Goal: Find specific page/section: Find specific page/section

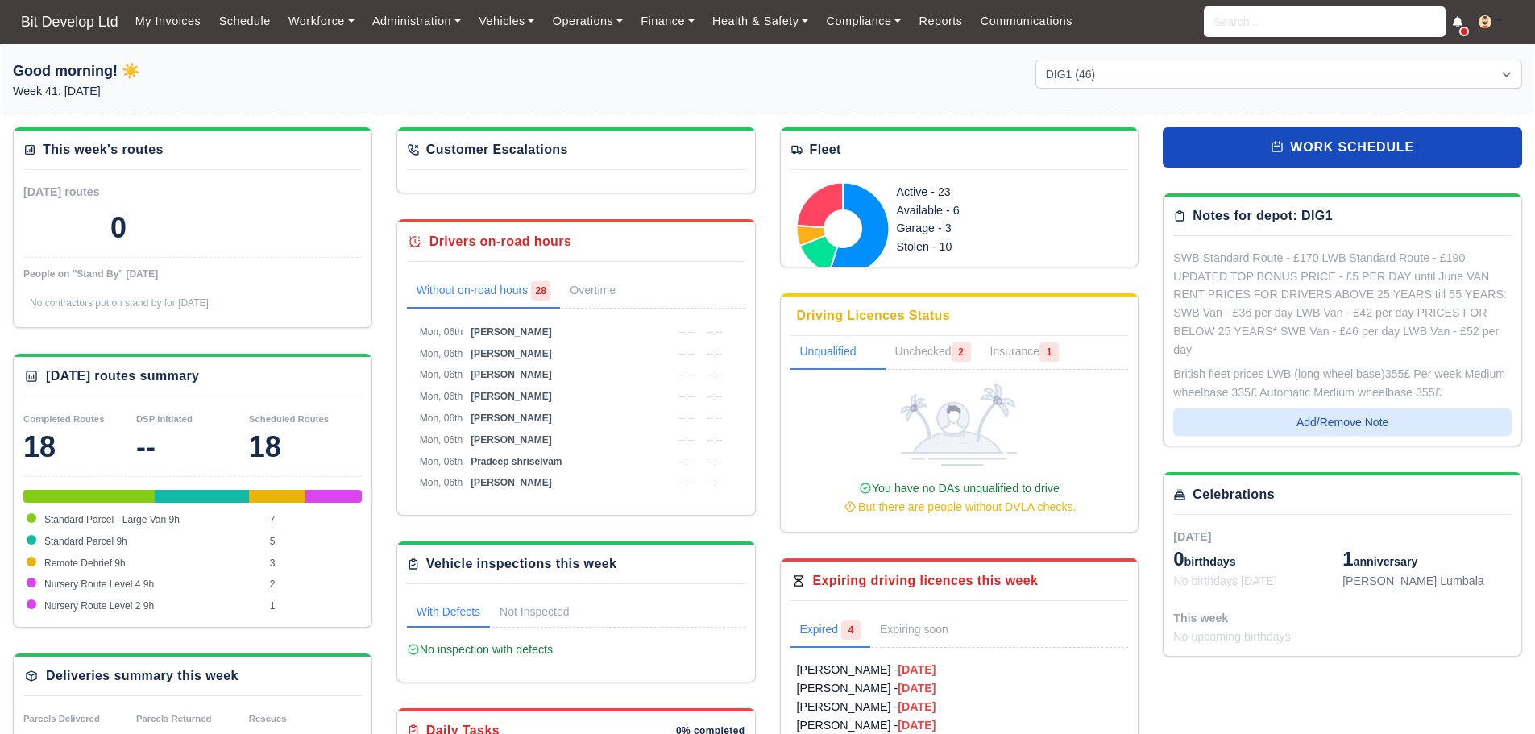
select select "2"
click at [323, 15] on link "Workforce" at bounding box center [322, 21] width 84 height 31
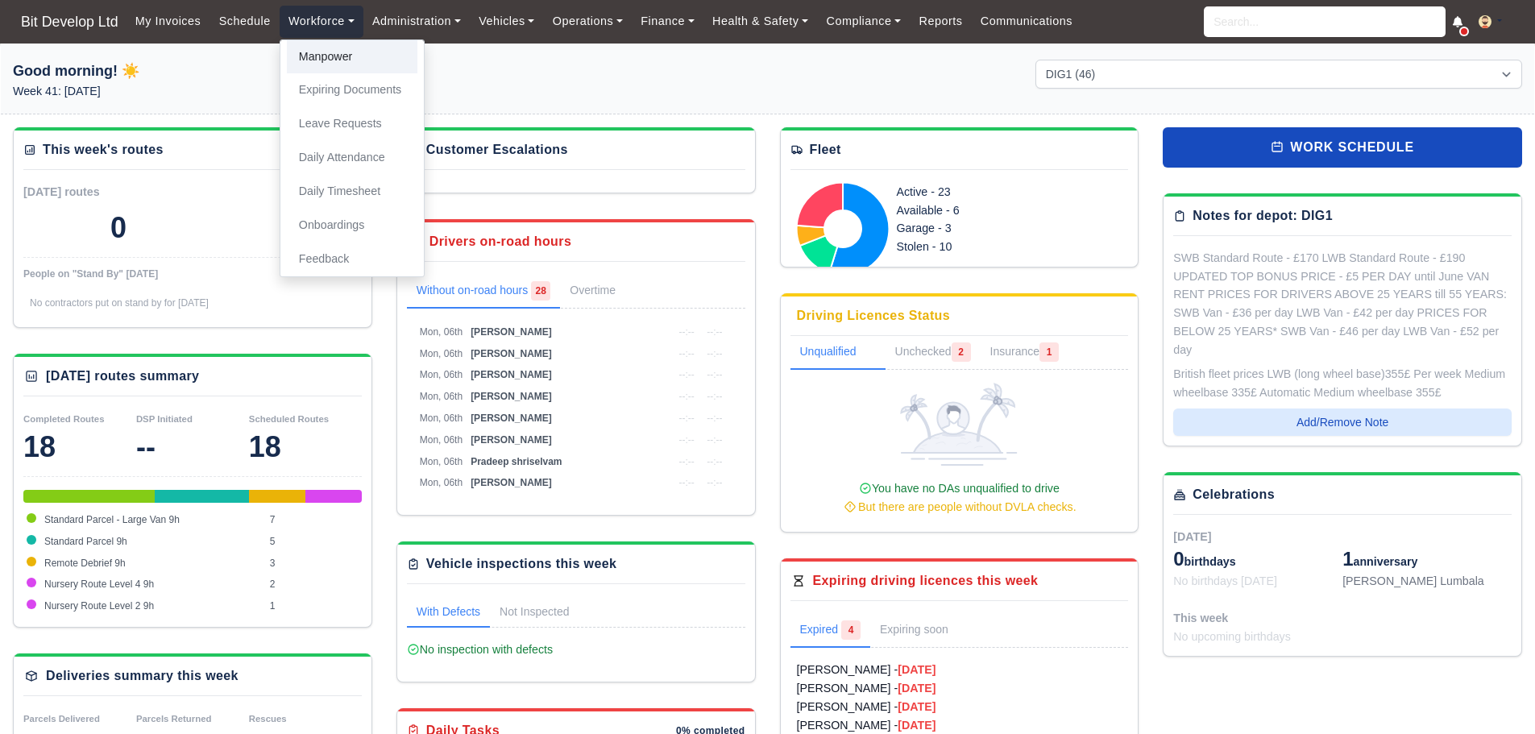
click at [333, 56] on link "Manpower" at bounding box center [352, 57] width 131 height 34
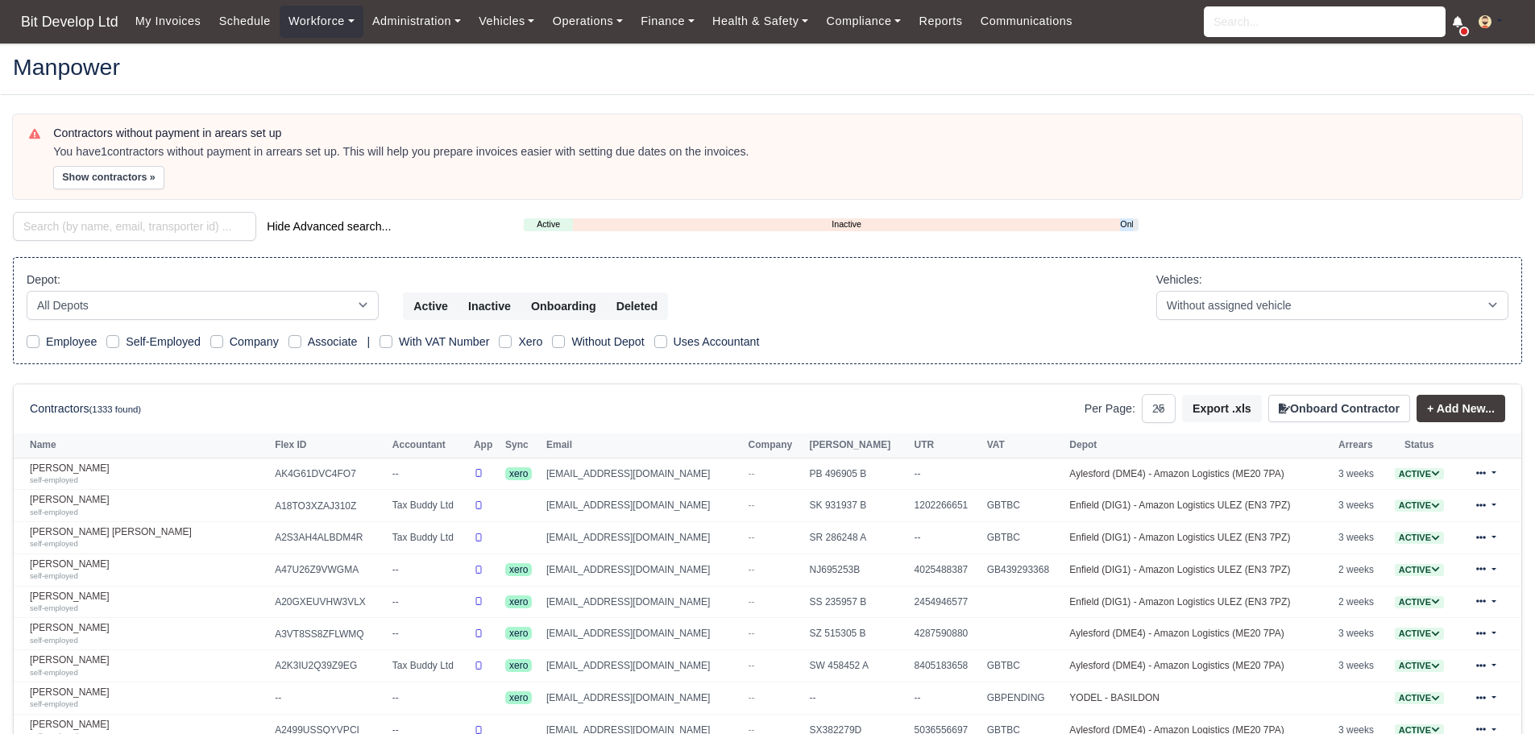
select select "25"
click at [141, 223] on input "search" at bounding box center [134, 226] width 243 height 29
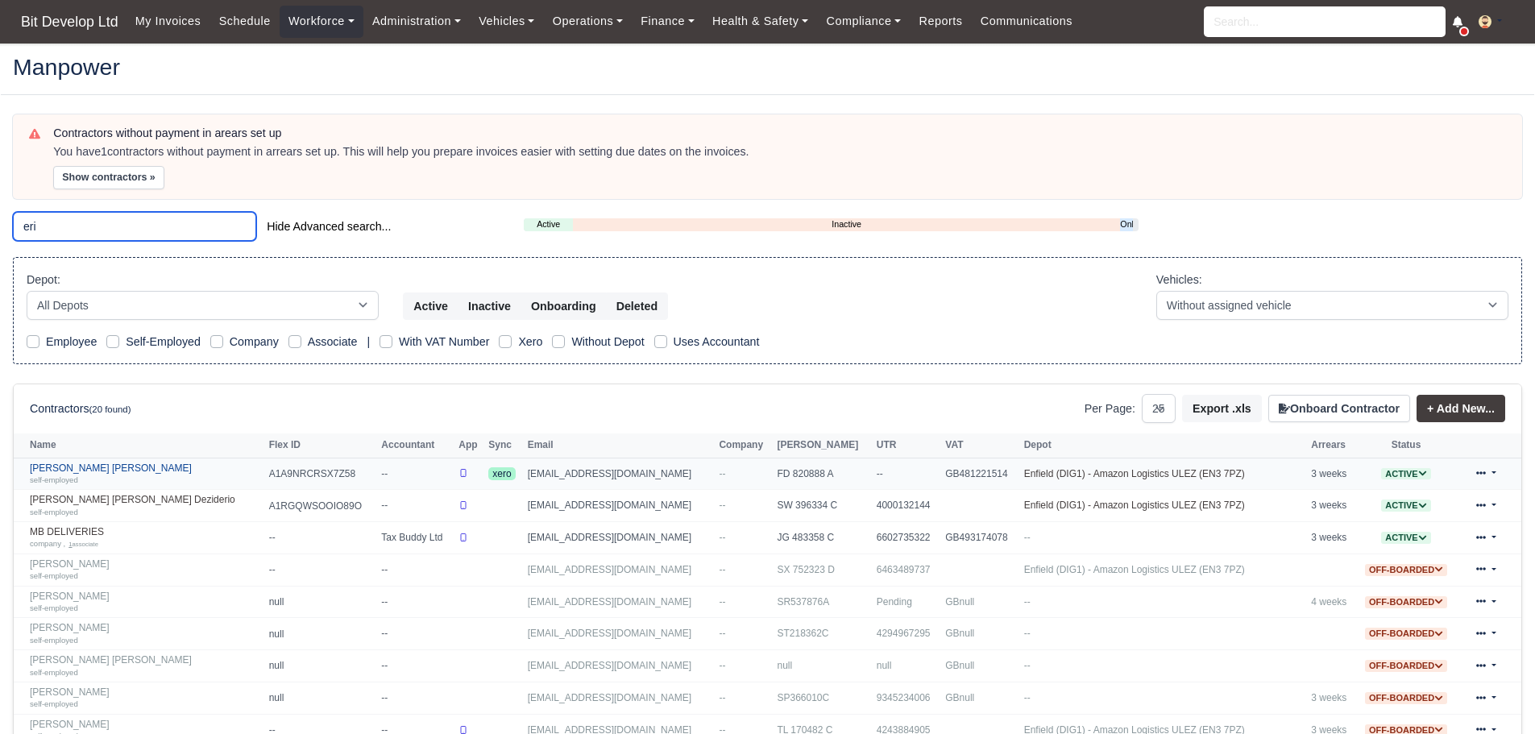
type input "eri"
click at [119, 470] on link "[PERSON_NAME] [PERSON_NAME] self-employed" at bounding box center [145, 474] width 231 height 23
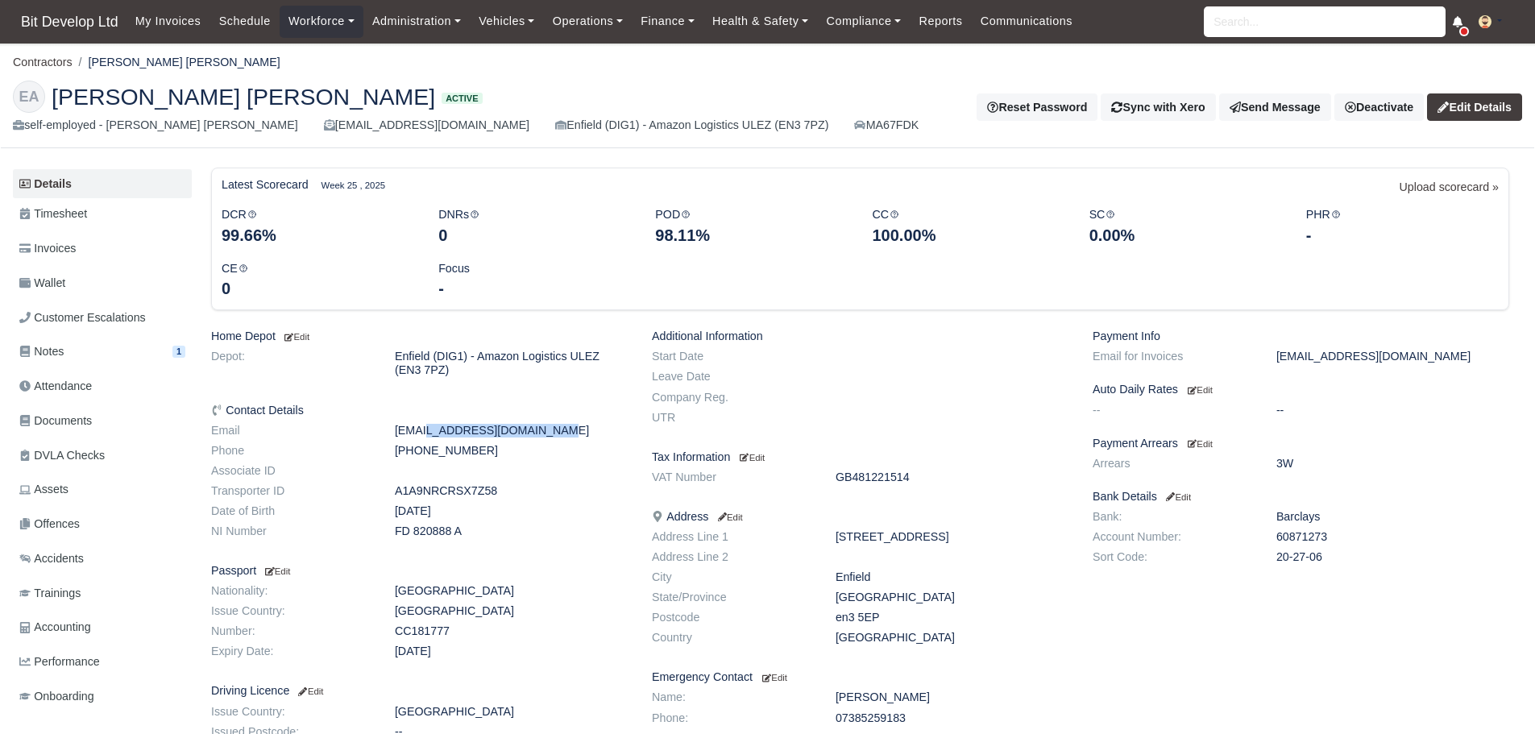
drag, startPoint x: 521, startPoint y: 433, endPoint x: 384, endPoint y: 433, distance: 137.0
click at [384, 433] on dd "[EMAIL_ADDRESS][DOMAIN_NAME]" at bounding box center [511, 431] width 257 height 14
copy dd "[EMAIL_ADDRESS][DOMAIN_NAME]"
click at [309, 19] on link "Workforce" at bounding box center [322, 21] width 84 height 31
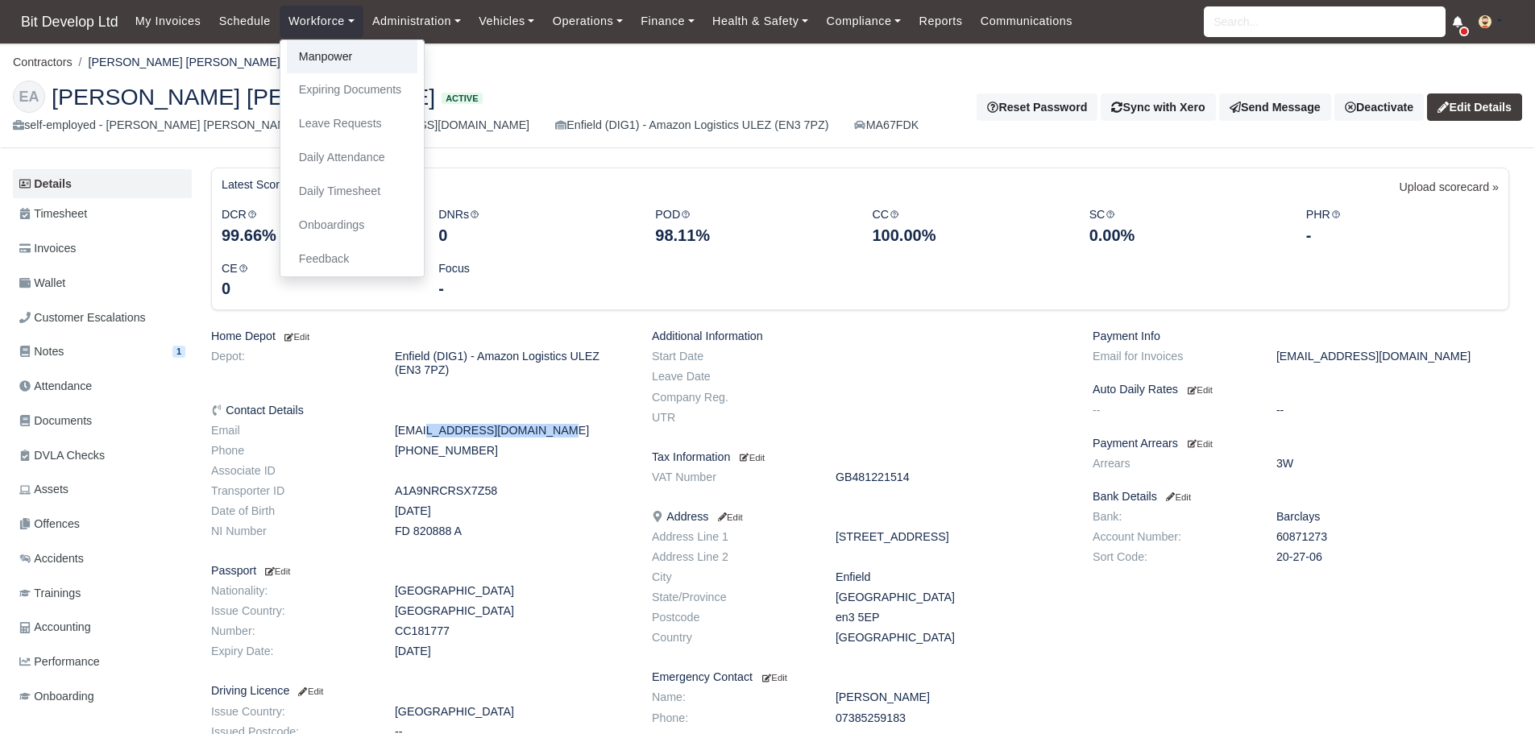
click at [319, 52] on link "Manpower" at bounding box center [352, 57] width 131 height 34
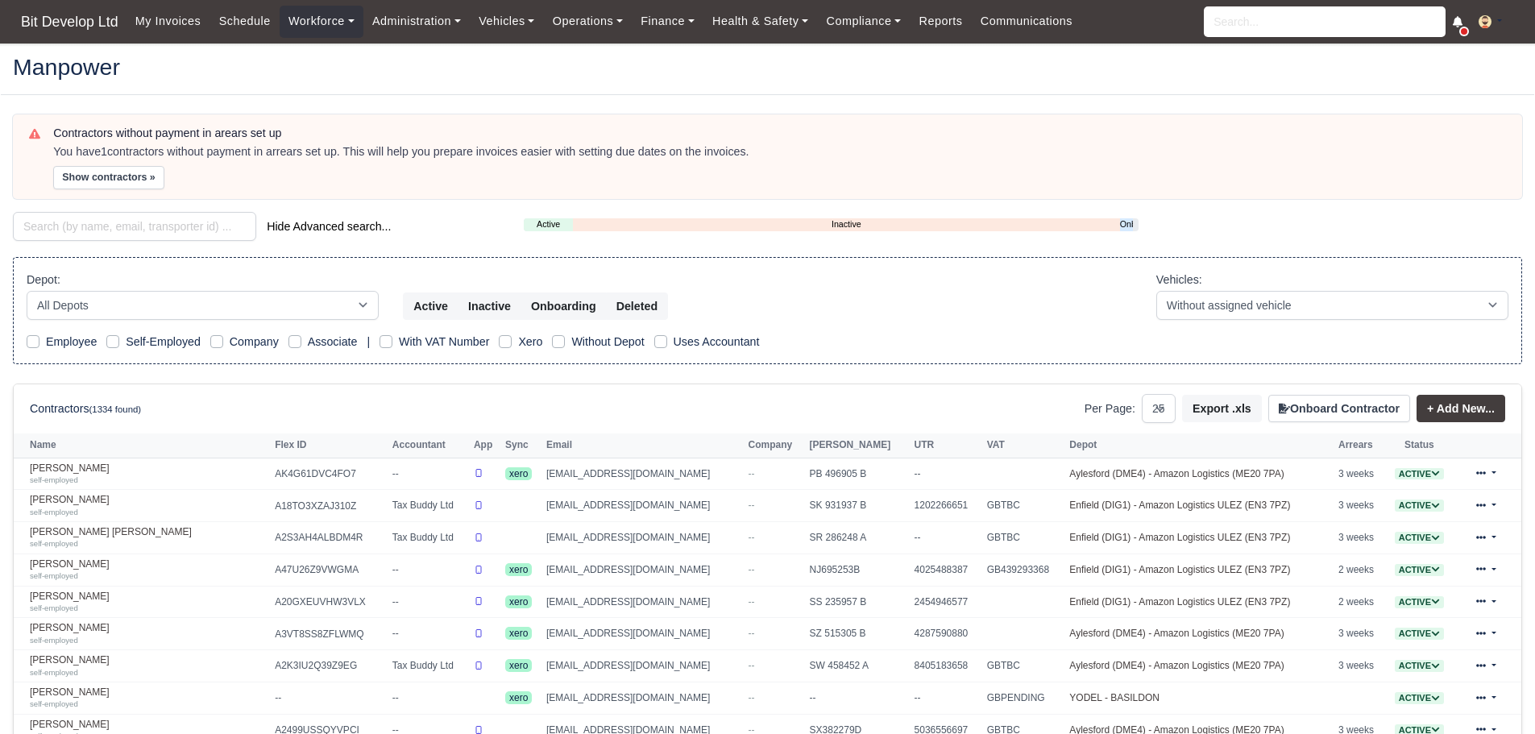
select select "25"
click at [119, 215] on input "search" at bounding box center [134, 226] width 243 height 29
type input "erikson"
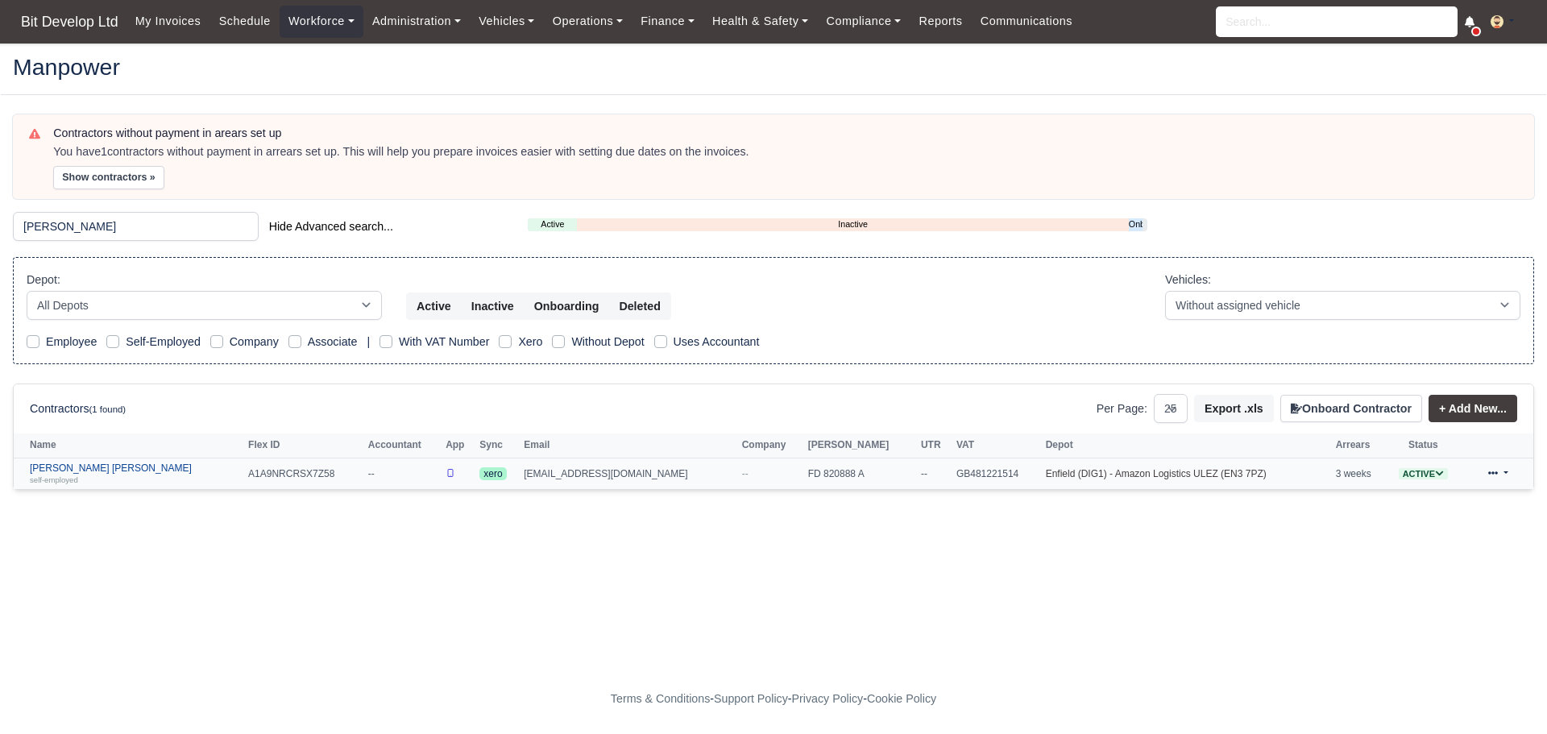
click at [103, 466] on link "Erikson Francisco Afonso self-employed" at bounding box center [135, 474] width 210 height 23
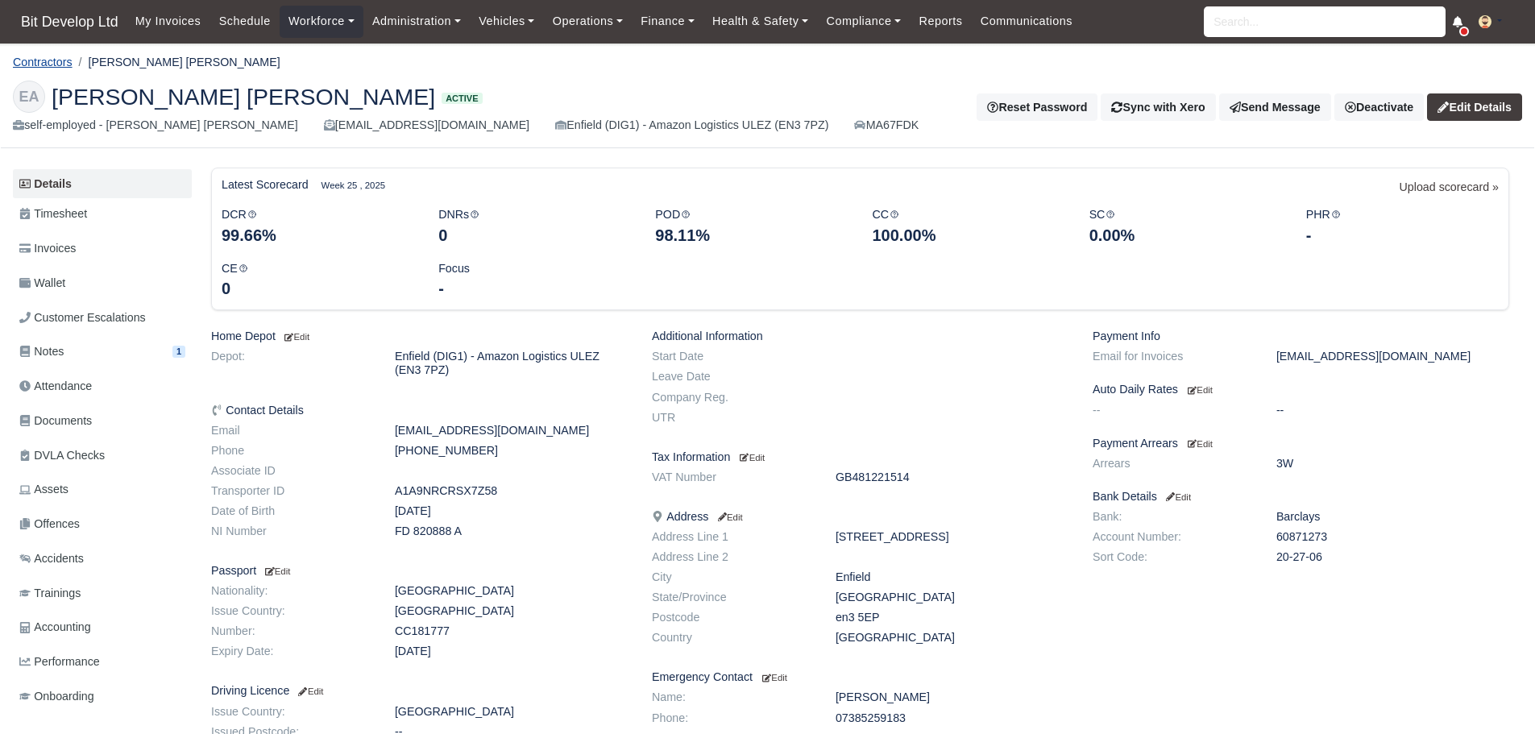
click at [39, 57] on link "Contractors" at bounding box center [43, 62] width 60 height 13
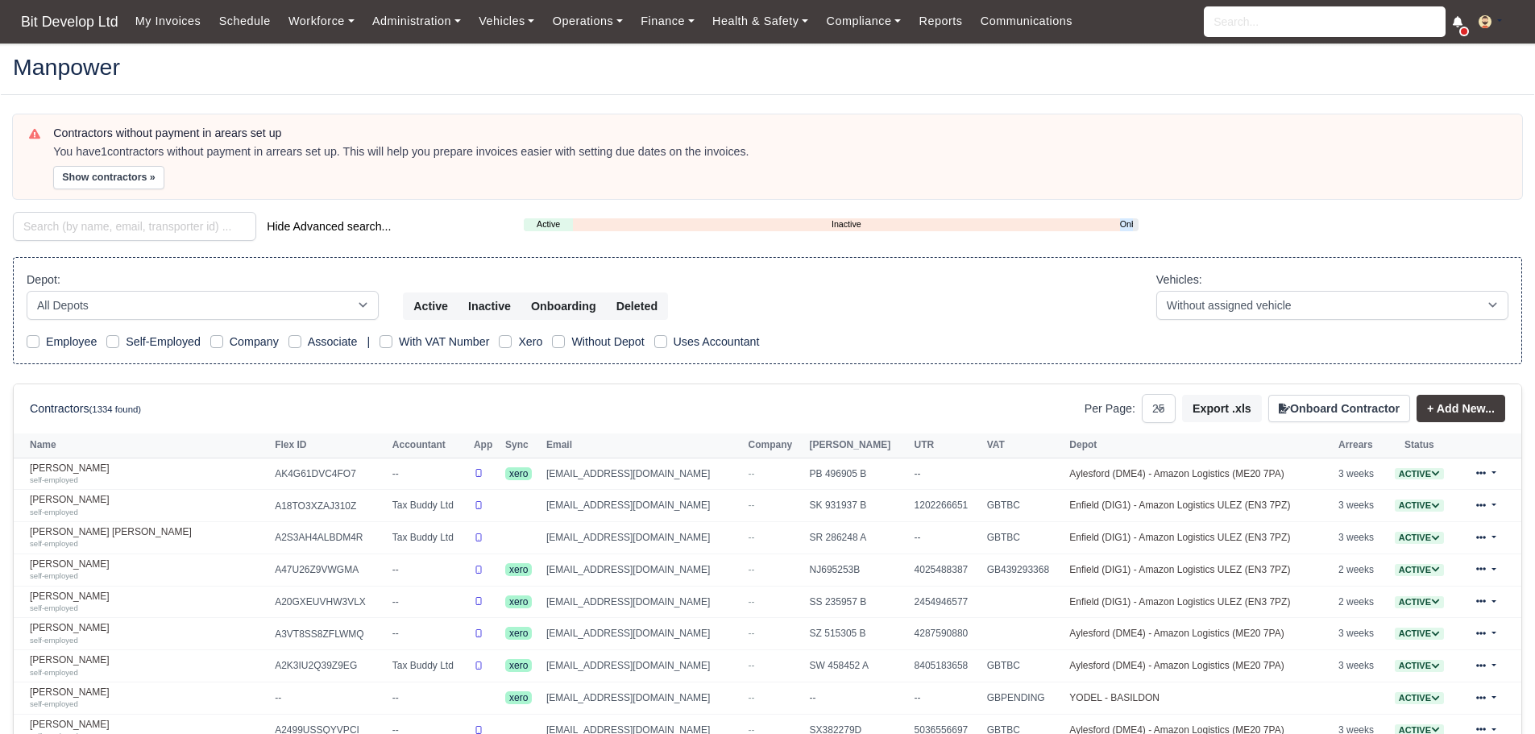
select select "25"
click at [91, 230] on input "search" at bounding box center [134, 226] width 243 height 29
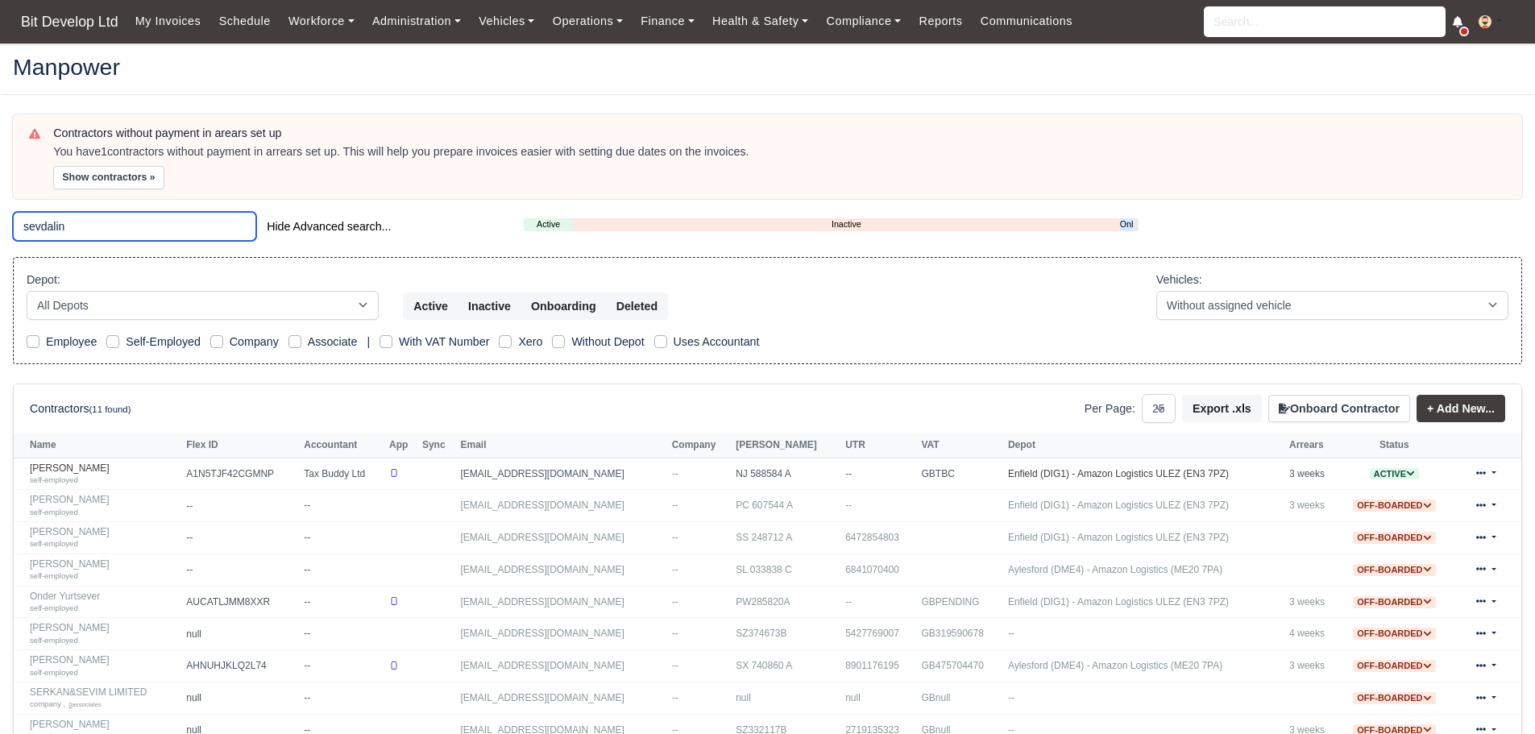
type input "sevdalin"
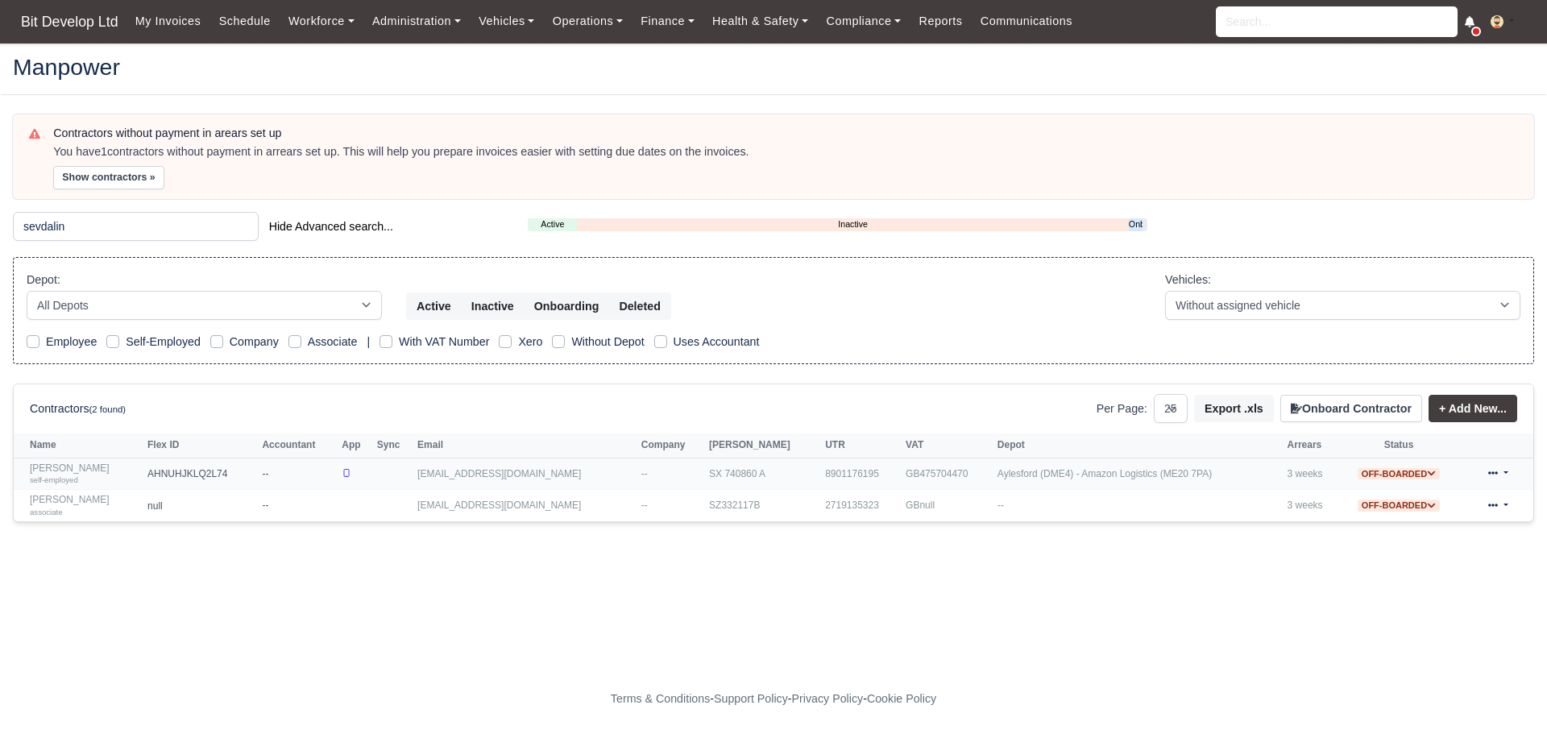
click at [117, 472] on link "Sevdalin Yankulov self-employed" at bounding box center [85, 474] width 110 height 23
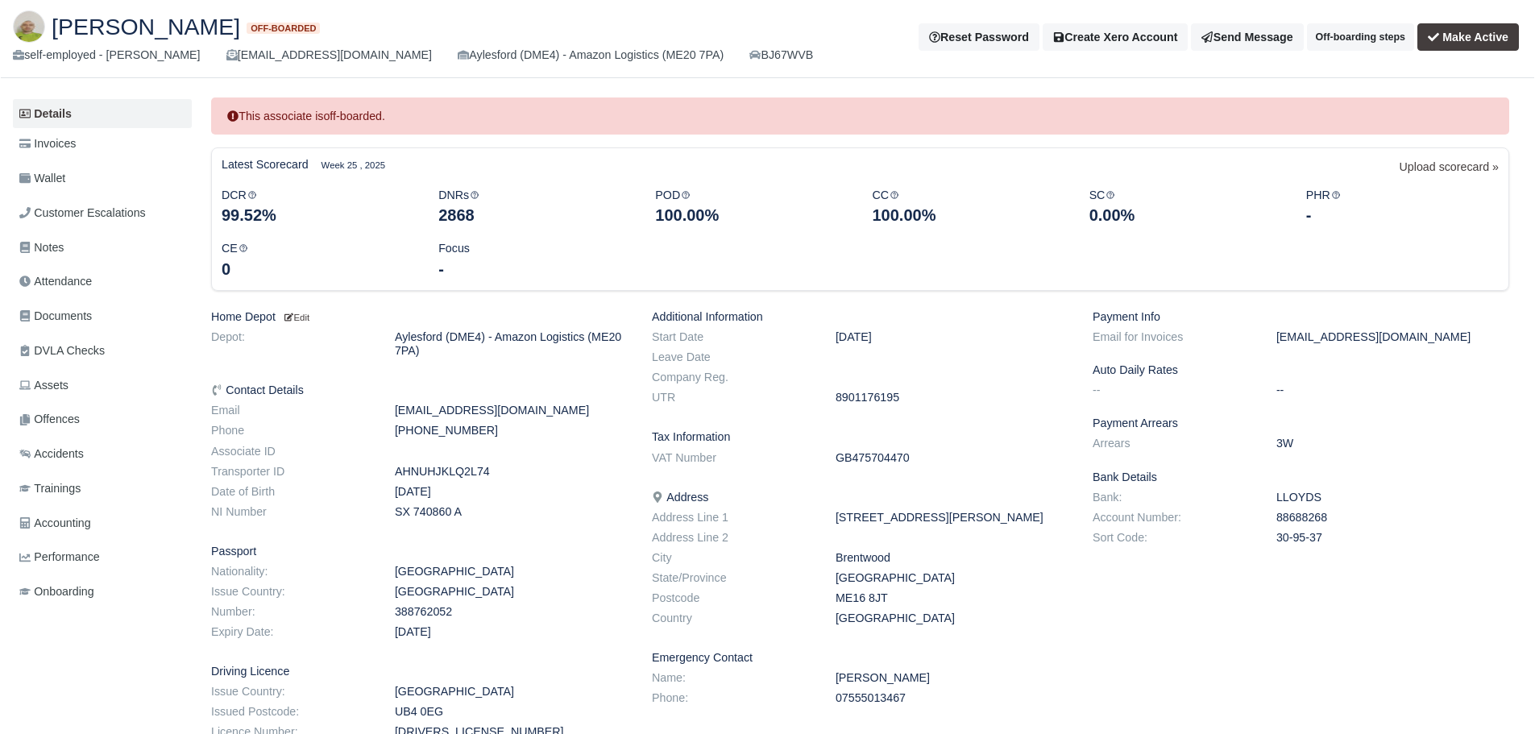
scroll to position [81, 0]
